Goal: Task Accomplishment & Management: Use online tool/utility

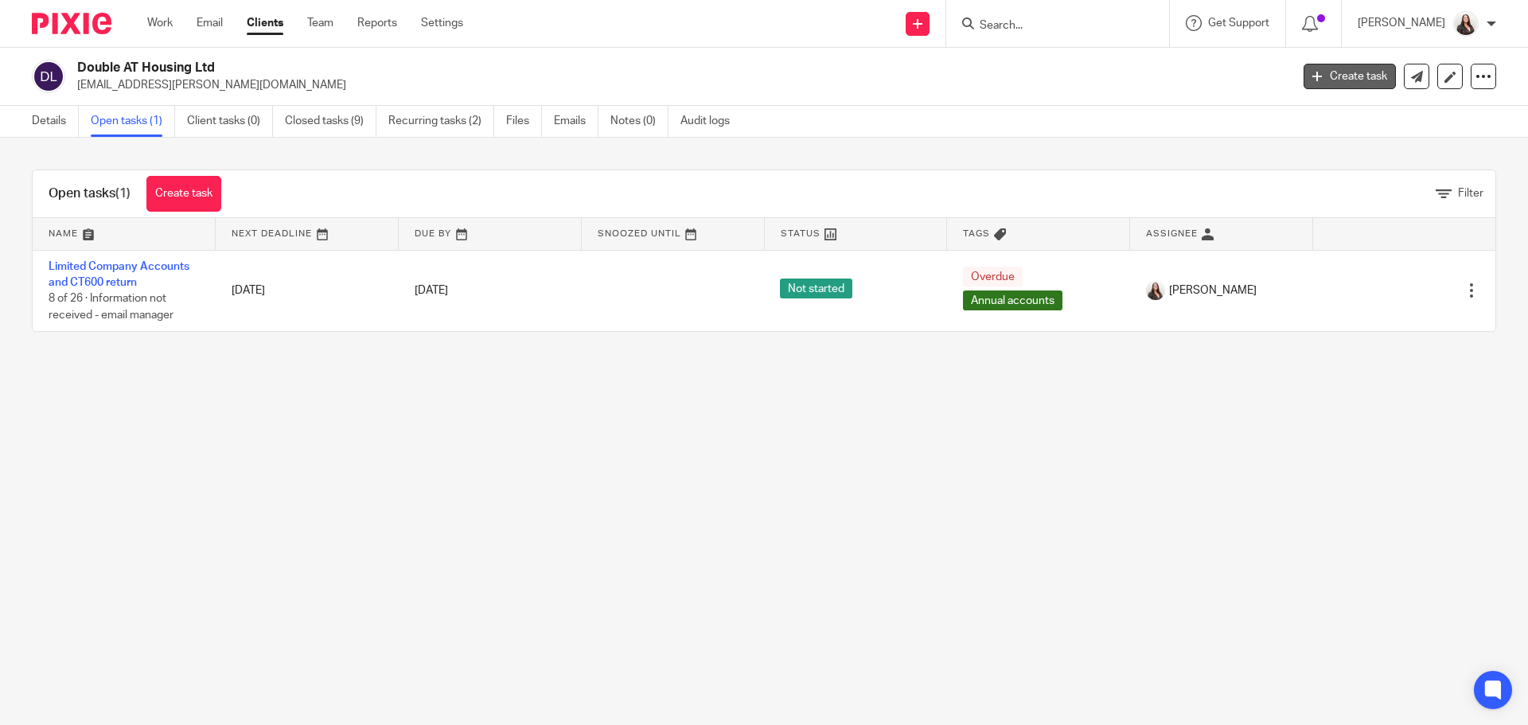
click at [1328, 70] on link "Create task" at bounding box center [1350, 76] width 92 height 25
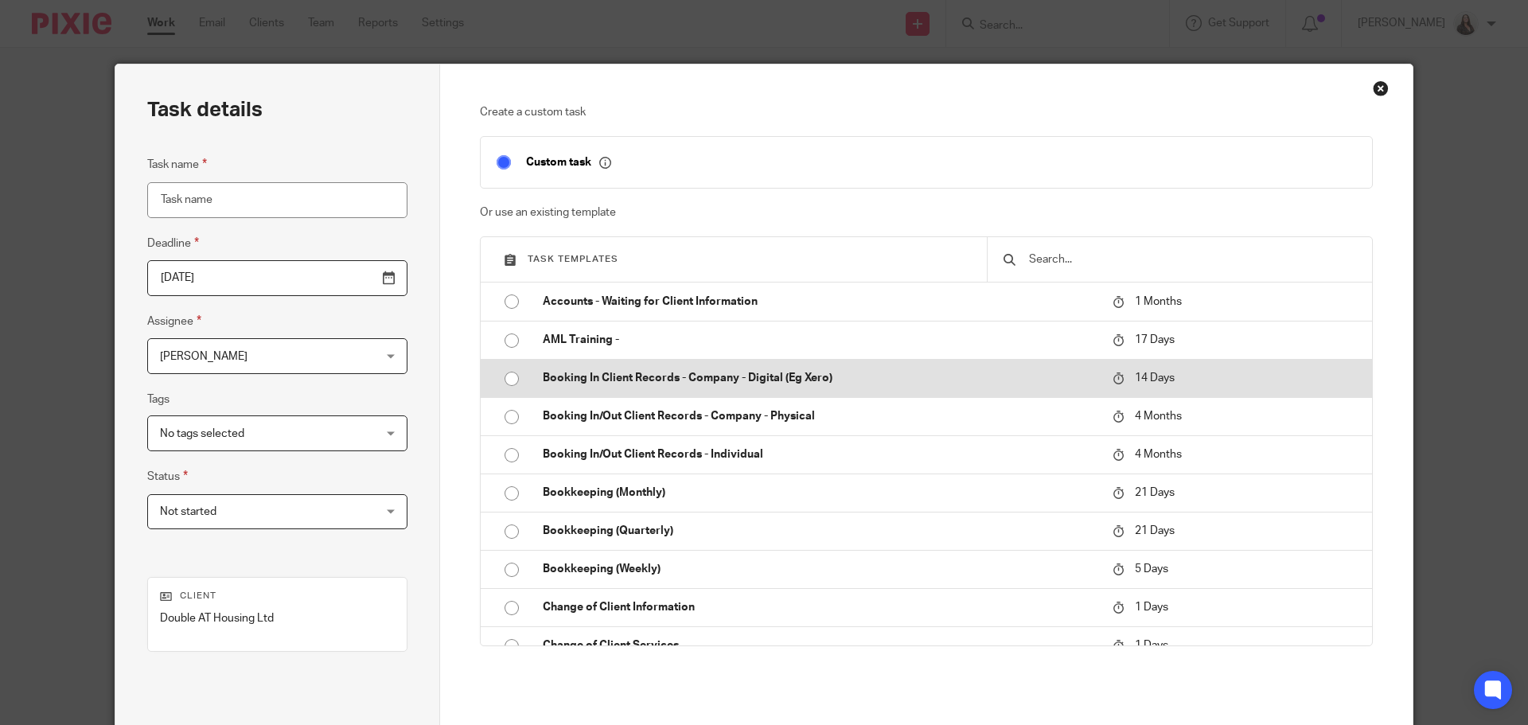
click at [575, 377] on p "Booking In Client Records - Company - Digital (Eg Xero)" at bounding box center [820, 378] width 554 height 16
type input "[DATE]"
type input "Booking In Client Records - Company - Digital (Eg Xero)"
checkbox input "false"
radio input "true"
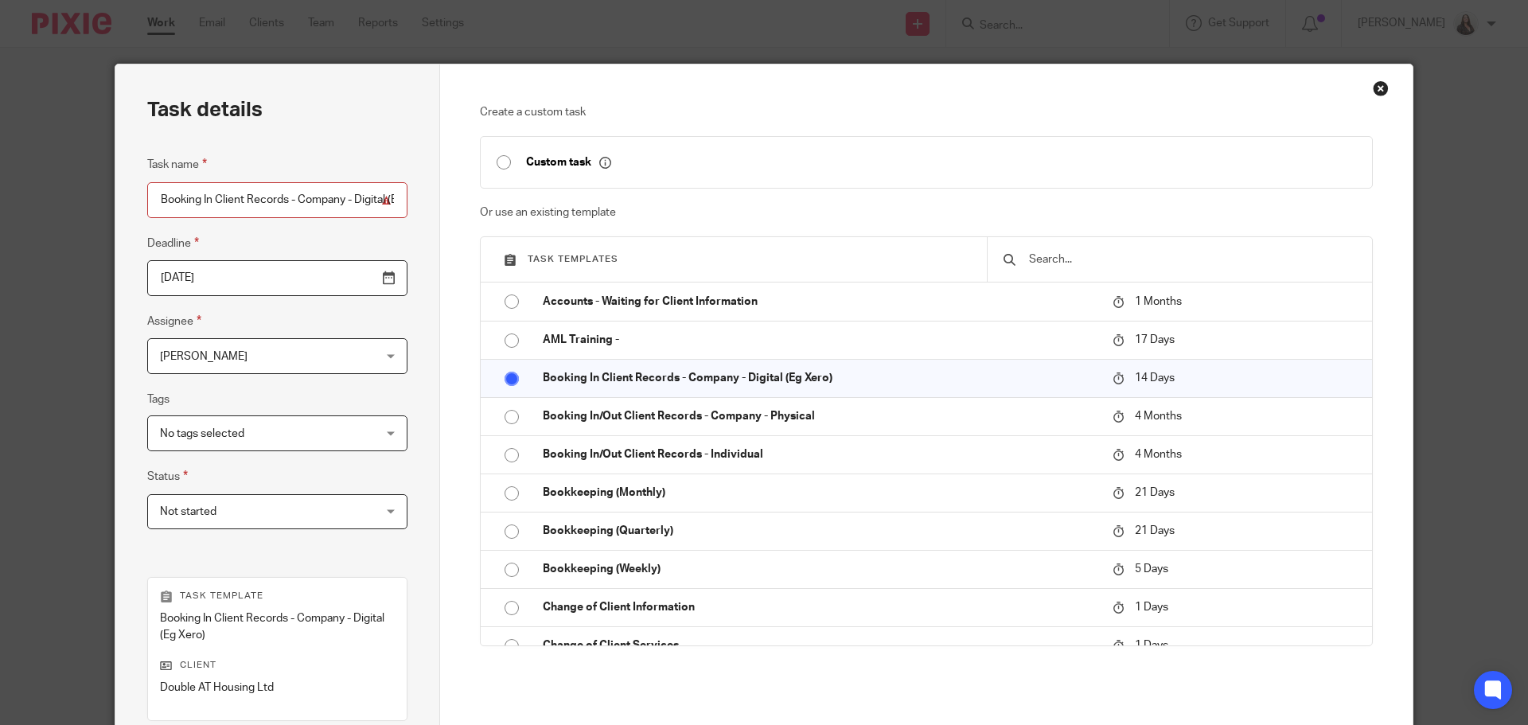
click at [1375, 89] on div "Close this dialog window" at bounding box center [1381, 88] width 16 height 16
